Goal: Task Accomplishment & Management: Complete application form

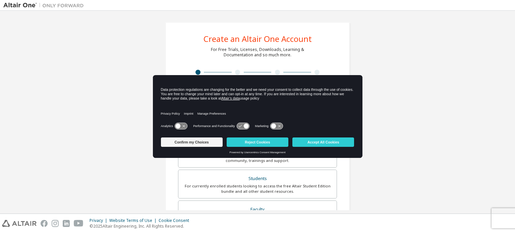
click at [183, 128] on icon at bounding box center [181, 126] width 12 height 6
click at [183, 128] on icon at bounding box center [184, 126] width 5 height 5
click at [237, 128] on icon at bounding box center [243, 126] width 12 height 6
click at [241, 125] on icon at bounding box center [243, 126] width 12 height 6
click at [274, 126] on icon at bounding box center [273, 126] width 5 height 5
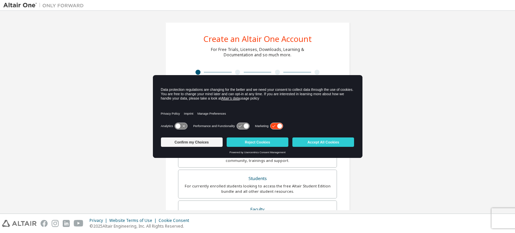
click at [274, 126] on icon at bounding box center [273, 126] width 3 height 2
click at [194, 143] on button "Confirm my Choices" at bounding box center [192, 141] width 62 height 9
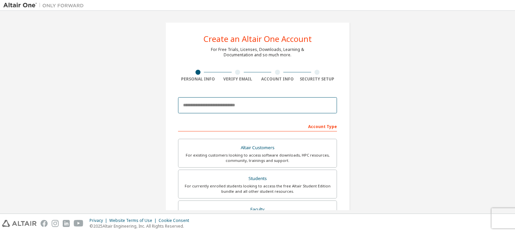
click at [216, 105] on input "email" at bounding box center [257, 105] width 159 height 16
click at [392, 74] on div "Create an Altair One Account For Free Trials, Licenses, Downloads, Learning & D…" at bounding box center [257, 191] width 508 height 355
click at [286, 104] on input "email" at bounding box center [257, 105] width 159 height 16
type input "**********"
click at [233, 77] on div "Verify Email" at bounding box center [238, 78] width 40 height 5
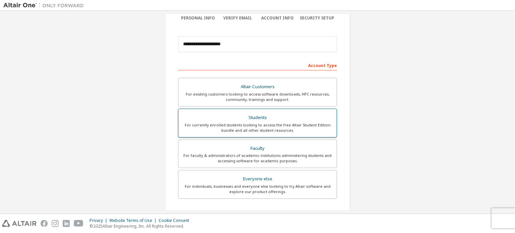
scroll to position [67, 0]
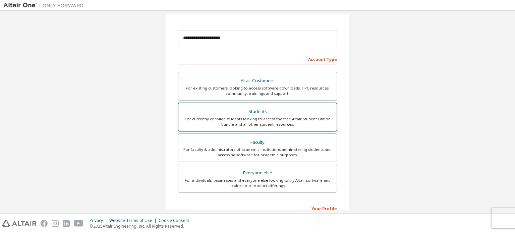
click at [236, 115] on div "Students" at bounding box center [257, 111] width 150 height 9
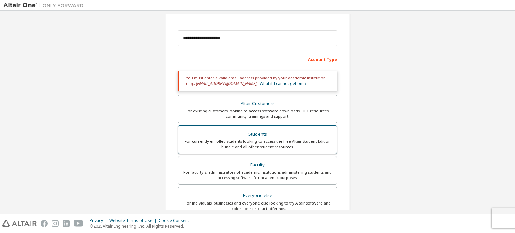
click at [241, 133] on div "Students" at bounding box center [257, 134] width 150 height 9
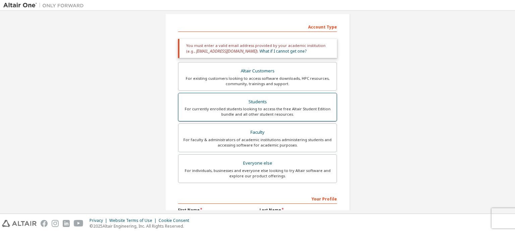
scroll to position [101, 0]
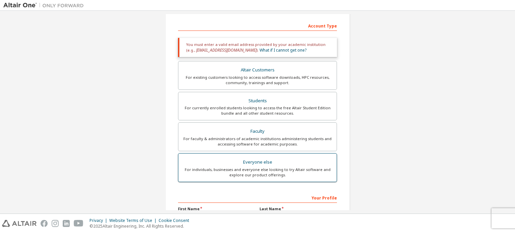
click at [295, 162] on div "Everyone else" at bounding box center [257, 162] width 150 height 9
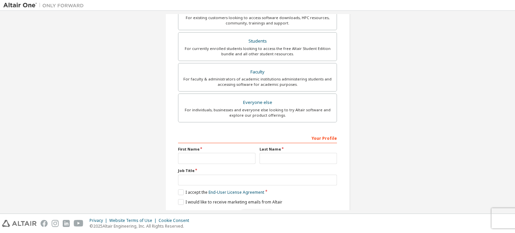
scroll to position [157, 0]
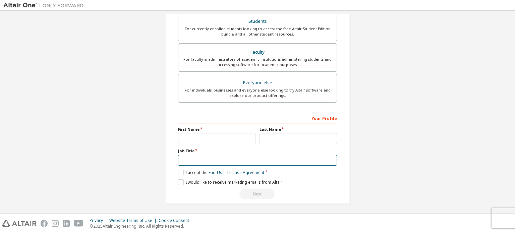
click at [231, 161] on input "text" at bounding box center [257, 160] width 159 height 11
type input "*******"
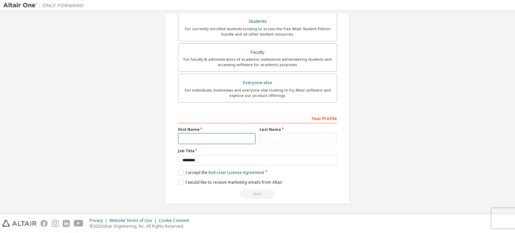
click at [199, 138] on input "text" at bounding box center [216, 138] width 77 height 11
type input "******"
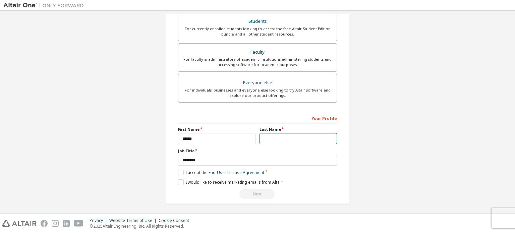
click at [273, 135] on input "text" at bounding box center [297, 138] width 77 height 11
type input "*"
type input "***"
click at [514, 130] on div "**********" at bounding box center [257, 112] width 515 height 203
click at [179, 171] on label "I accept the End-User License Agreement" at bounding box center [221, 173] width 86 height 6
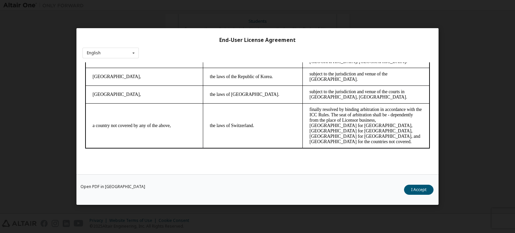
scroll to position [15, 0]
click at [414, 188] on button "I Accept" at bounding box center [418, 190] width 29 height 10
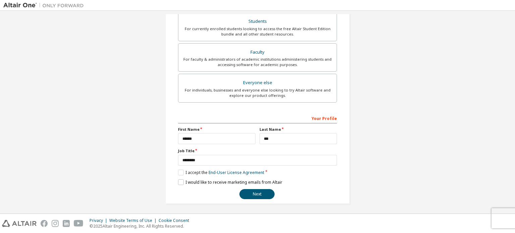
click at [184, 181] on label "I would like to receive marketing emails from Altair" at bounding box center [230, 182] width 104 height 6
click at [181, 180] on label "I would like to receive marketing emails from Altair" at bounding box center [230, 182] width 104 height 6
click at [247, 190] on button "Next" at bounding box center [256, 194] width 35 height 10
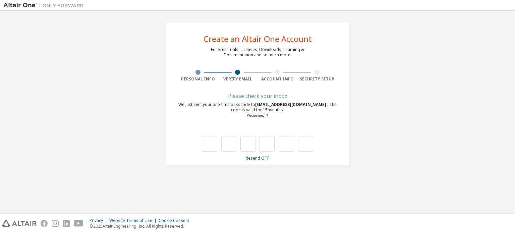
scroll to position [0, 0]
type input "*"
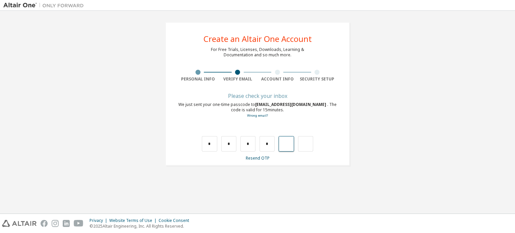
type input "*"
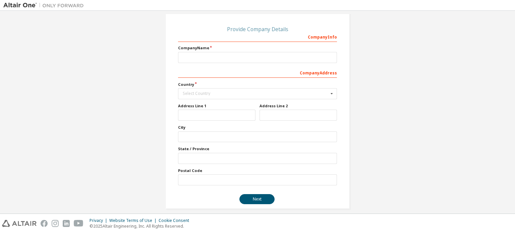
scroll to position [67, 0]
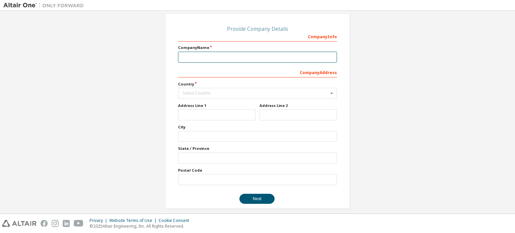
click at [245, 58] on input "text" at bounding box center [257, 57] width 159 height 11
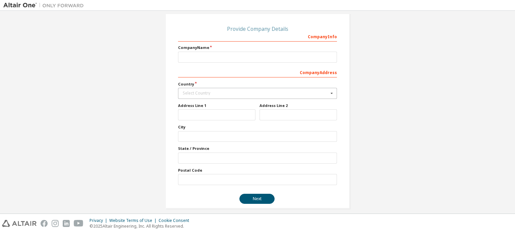
click at [223, 93] on div "Select Country" at bounding box center [256, 93] width 146 height 4
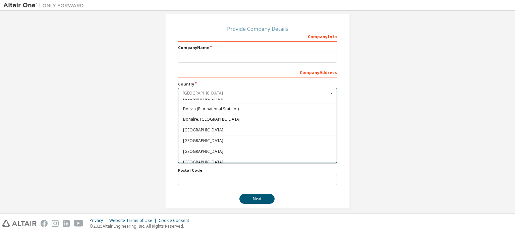
scroll to position [302, 0]
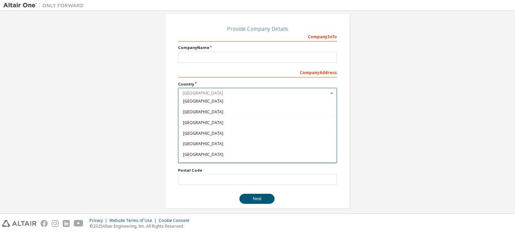
click at [208, 90] on input "text" at bounding box center [258, 93] width 158 height 10
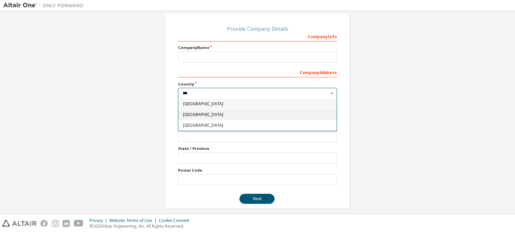
type input "***"
click at [196, 113] on span "[GEOGRAPHIC_DATA]" at bounding box center [257, 115] width 149 height 4
type input "***"
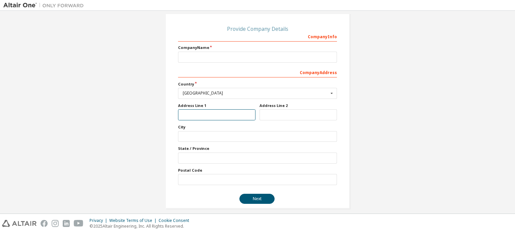
click at [196, 111] on input "text" at bounding box center [216, 114] width 77 height 11
click at [218, 137] on input "text" at bounding box center [257, 136] width 159 height 11
click at [213, 159] on input "text" at bounding box center [257, 157] width 159 height 11
click at [197, 183] on input "text" at bounding box center [257, 179] width 159 height 11
click at [257, 197] on button "Next" at bounding box center [256, 199] width 35 height 10
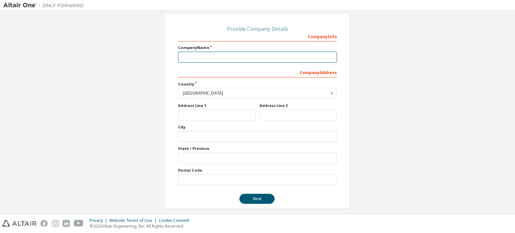
click at [204, 56] on input "text" at bounding box center [257, 57] width 159 height 11
type input "*******"
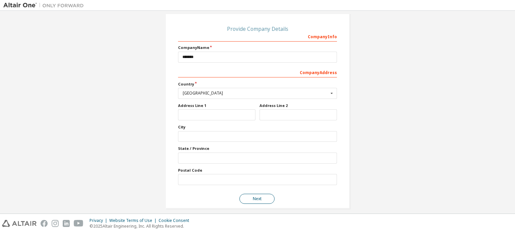
click at [244, 198] on button "Next" at bounding box center [256, 199] width 35 height 10
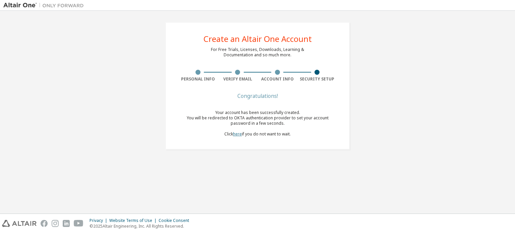
click at [236, 134] on link "here" at bounding box center [237, 134] width 9 height 6
